Goal: Information Seeking & Learning: Learn about a topic

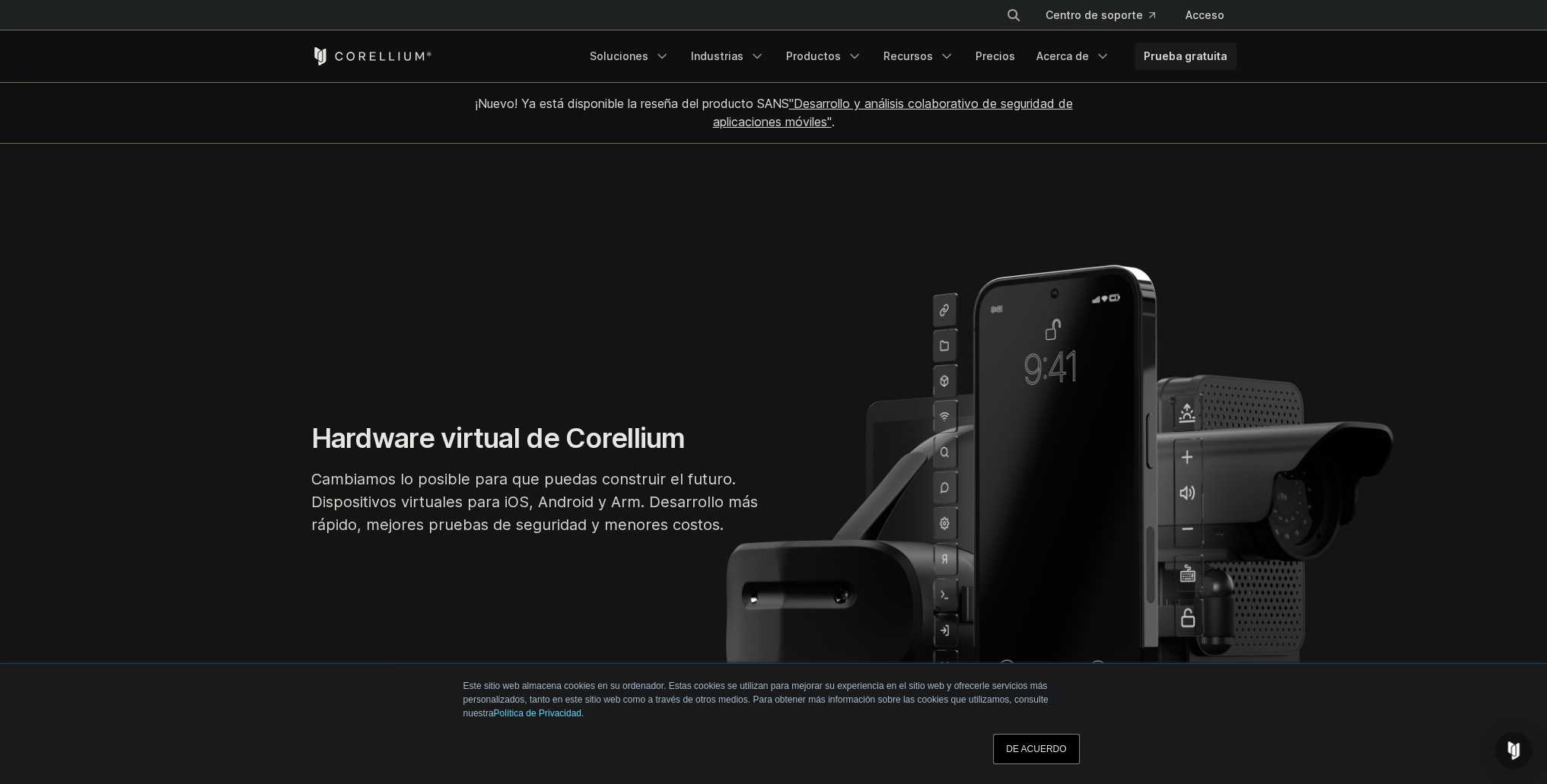
click at [1055, 760] on link "DE ACUERDO" at bounding box center [1036, 749] width 86 height 31
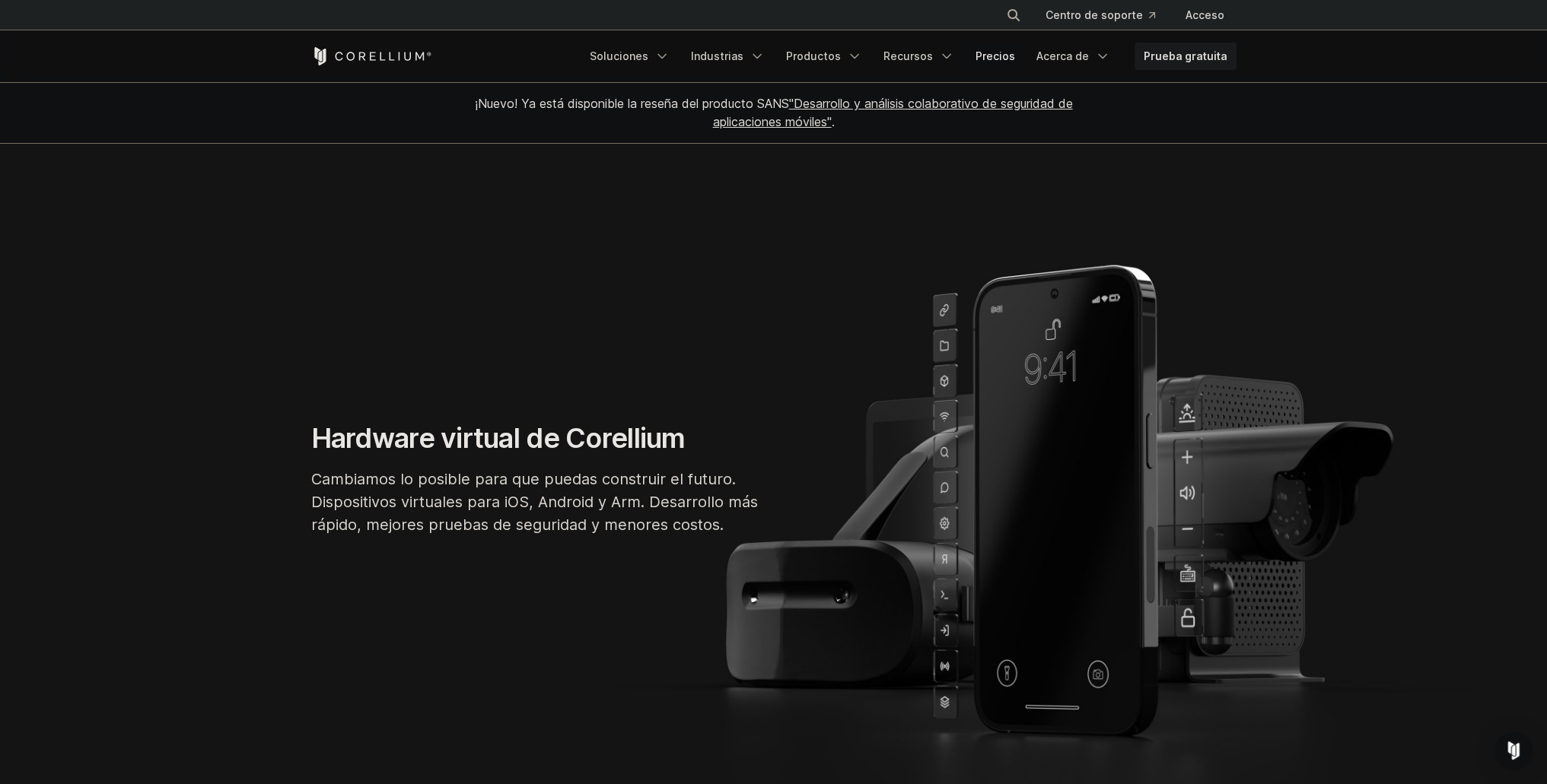
click at [1015, 51] on font "Precios" at bounding box center [995, 56] width 40 height 13
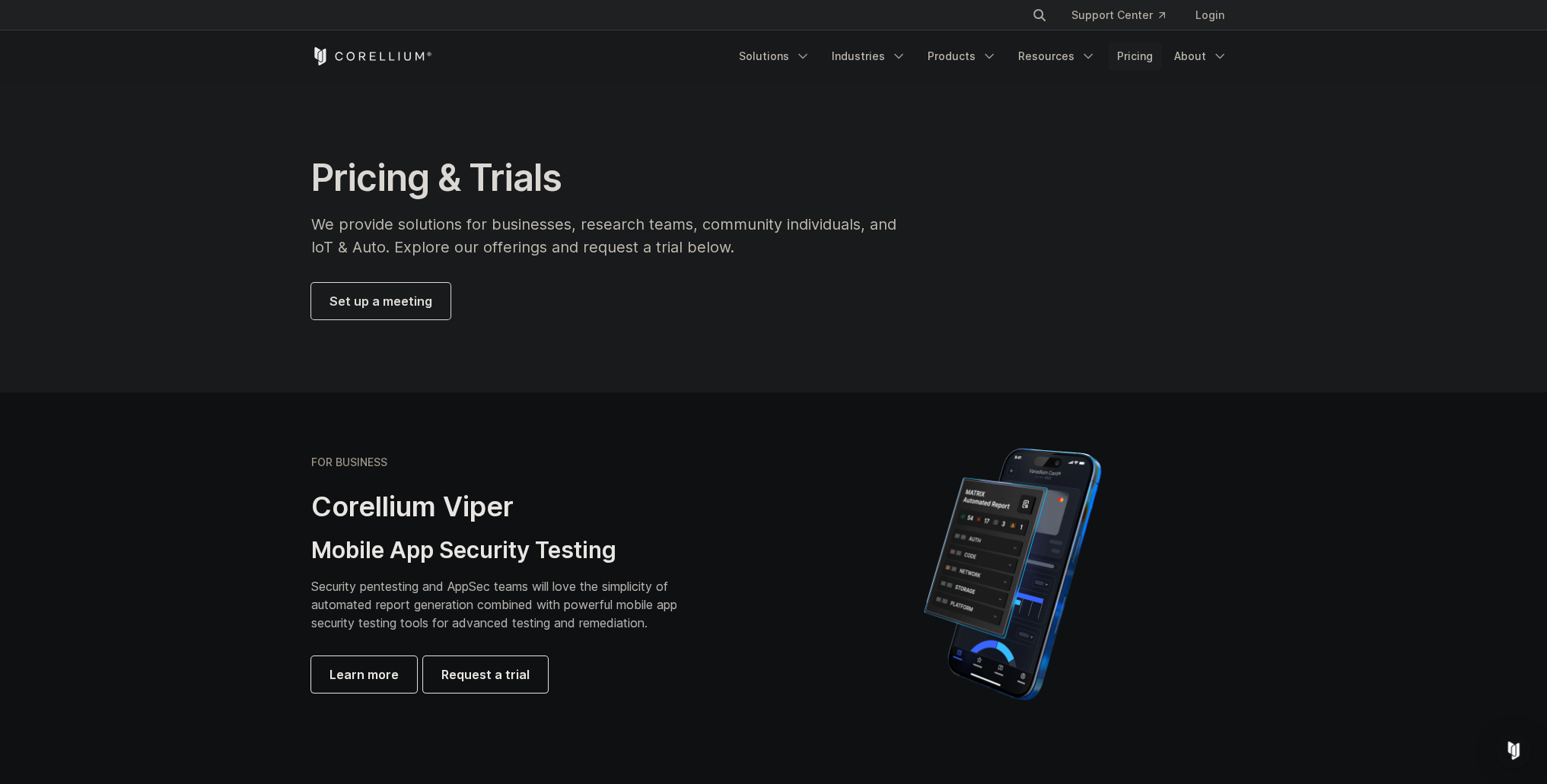
click at [1146, 53] on link "Pricing" at bounding box center [1134, 57] width 54 height 27
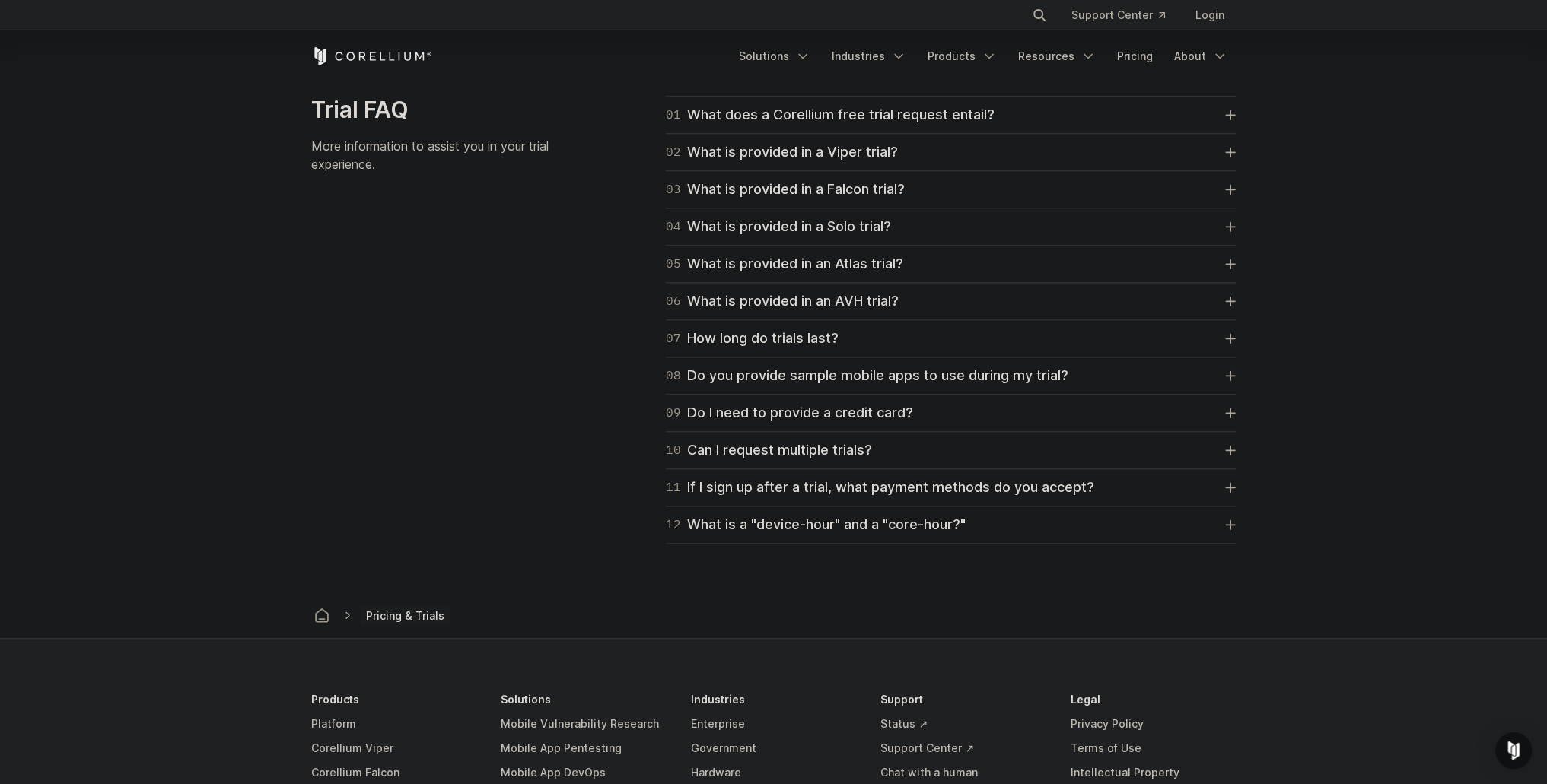
scroll to position [1865, 0]
